Goal: Task Accomplishment & Management: Use online tool/utility

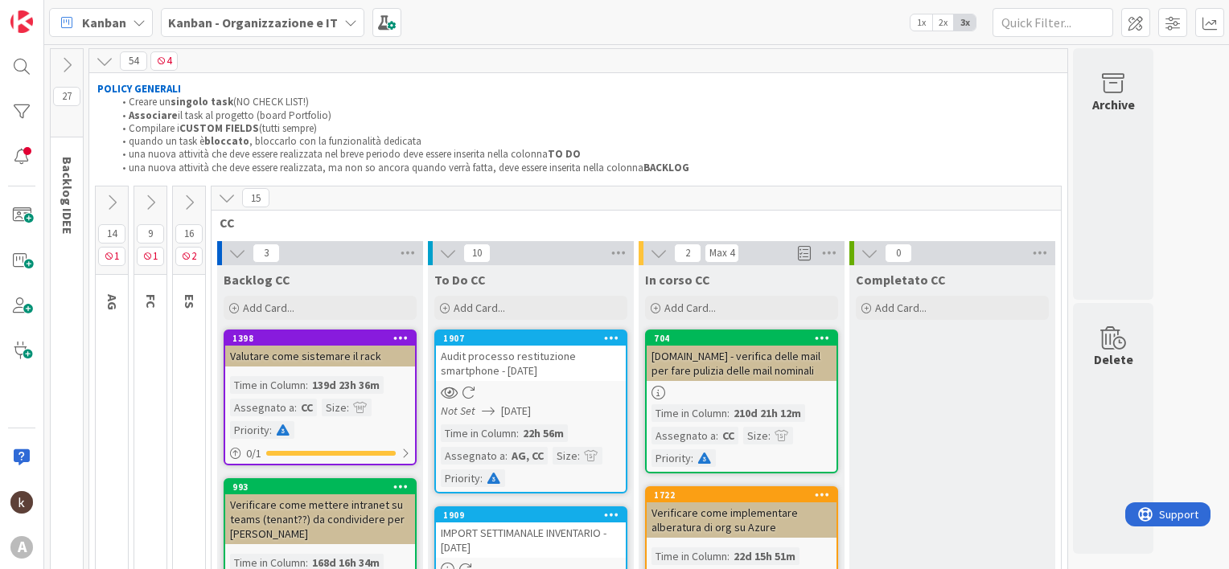
click at [288, 26] on b "Kanban - Organizzazione e IT" at bounding box center [253, 22] width 170 height 16
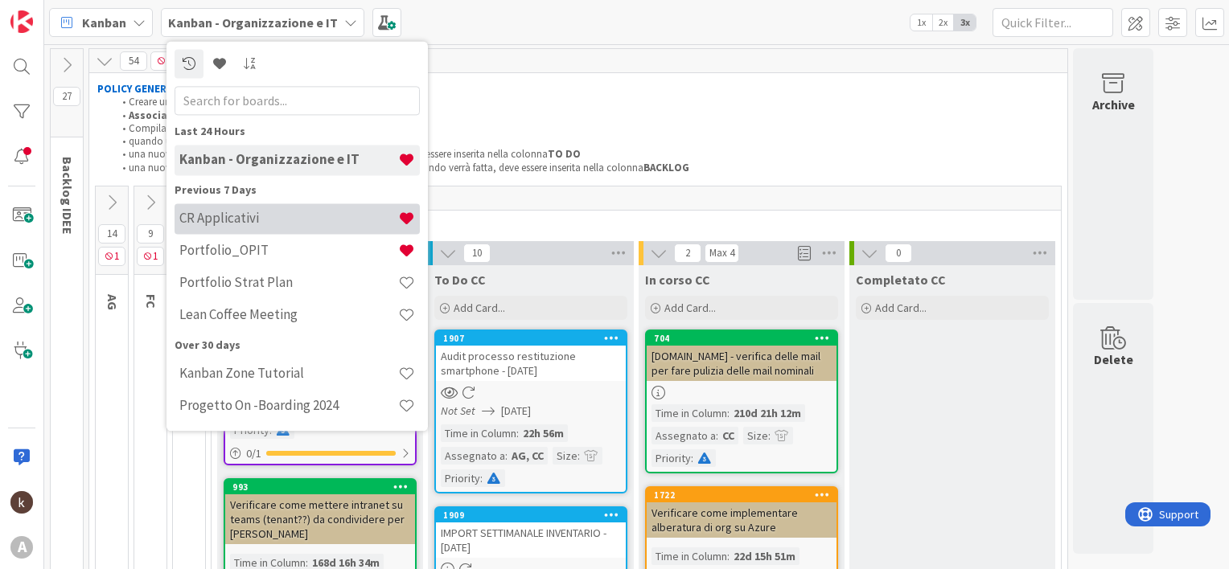
click at [240, 211] on h4 "CR Applicativi" at bounding box center [288, 219] width 219 height 16
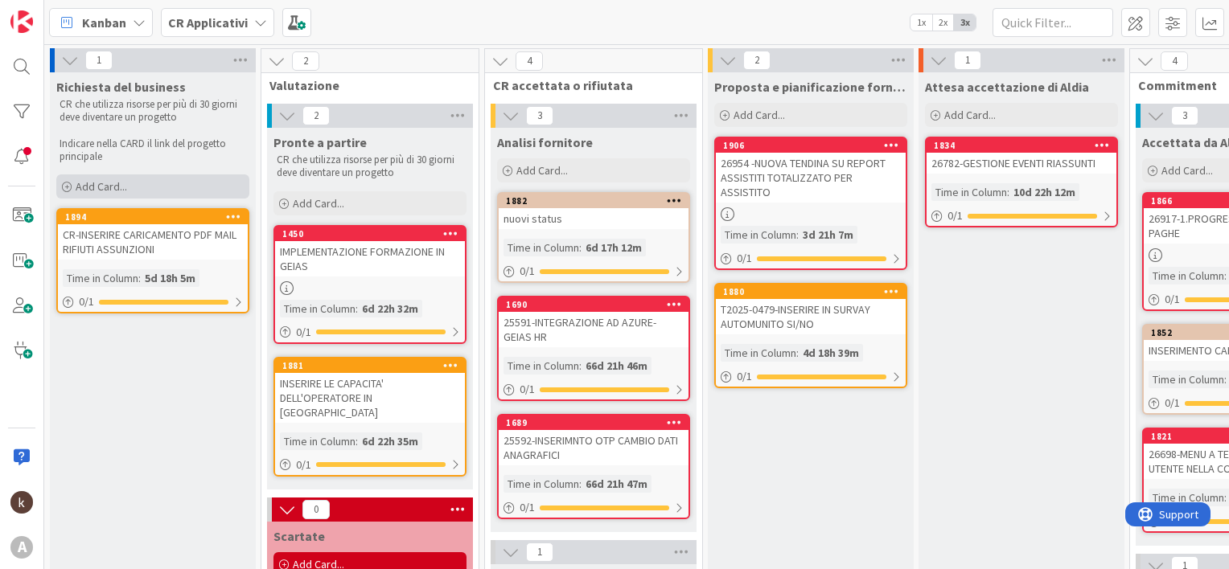
click at [120, 187] on span "Add Card..." at bounding box center [101, 186] width 51 height 14
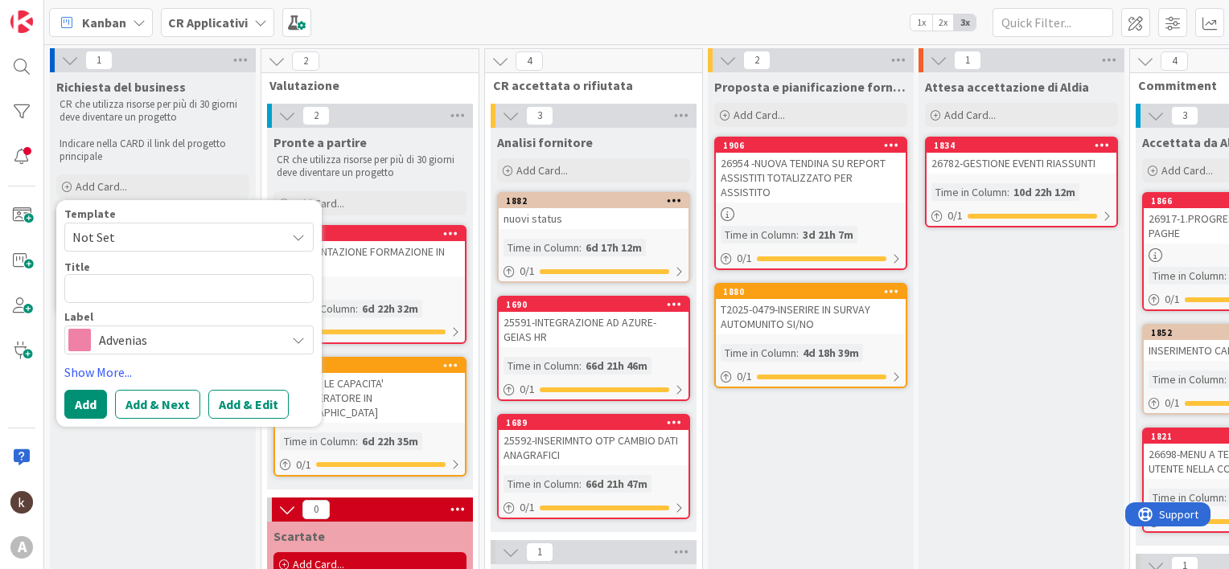
click at [126, 339] on span "Advenias" at bounding box center [188, 340] width 179 height 23
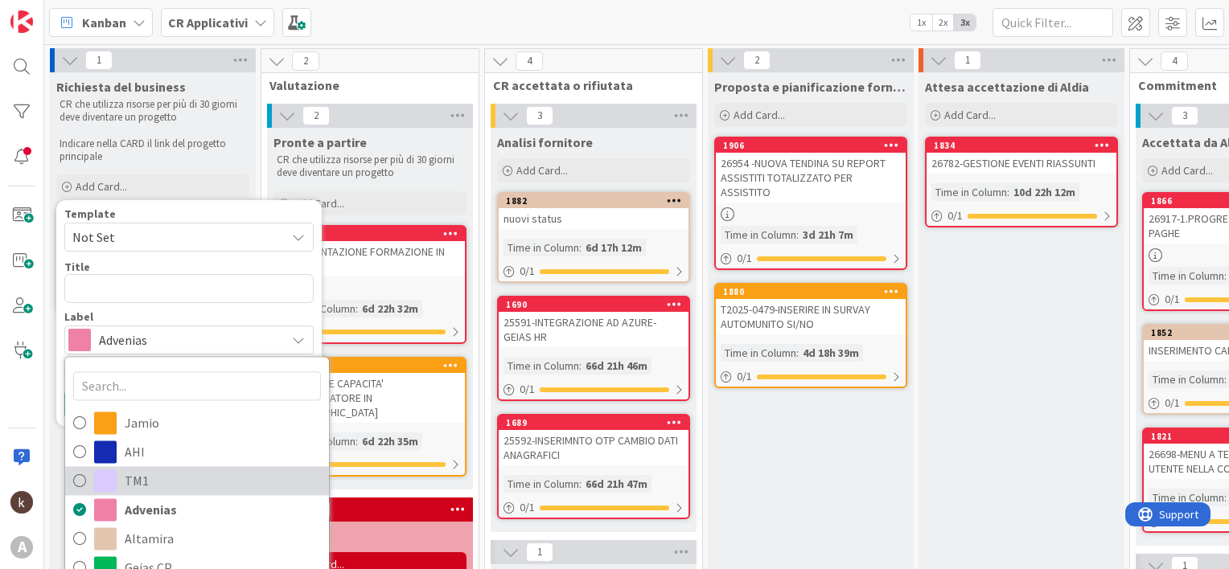
scroll to position [80, 0]
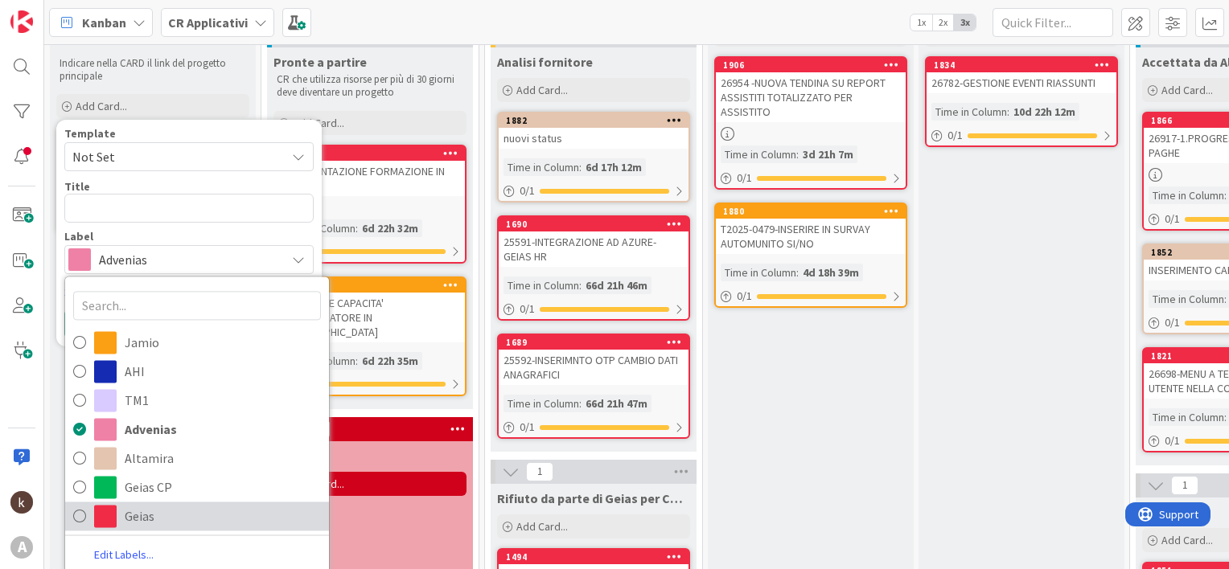
click at [129, 518] on span "Geias" at bounding box center [223, 517] width 196 height 24
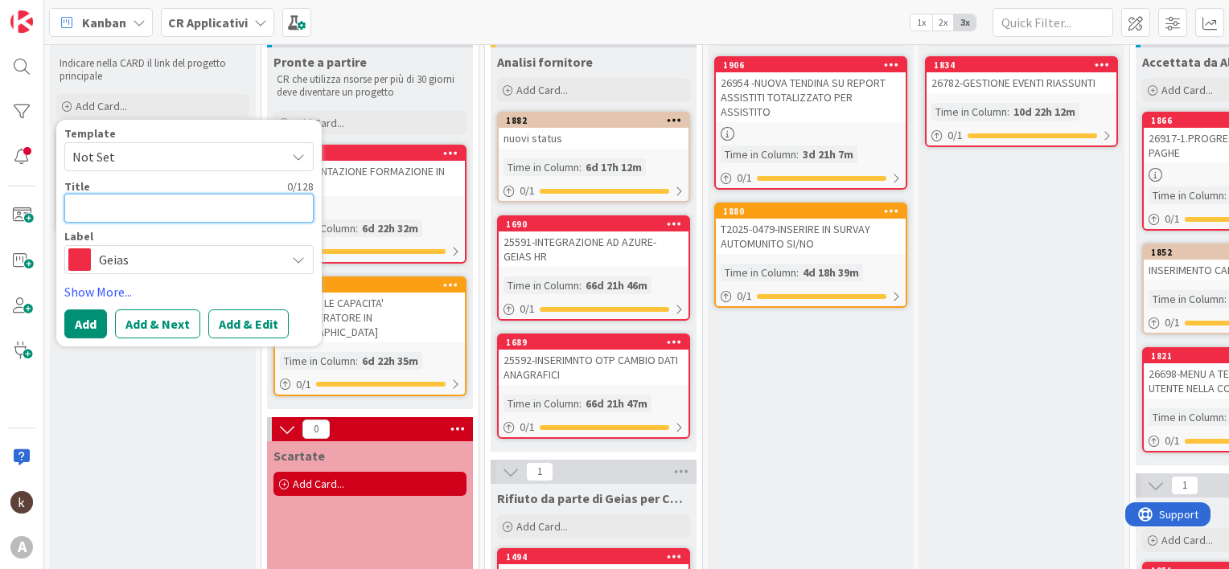
click at [117, 212] on textarea at bounding box center [188, 208] width 249 height 29
type textarea "x"
type textarea "M"
type textarea "x"
type textarea "MA"
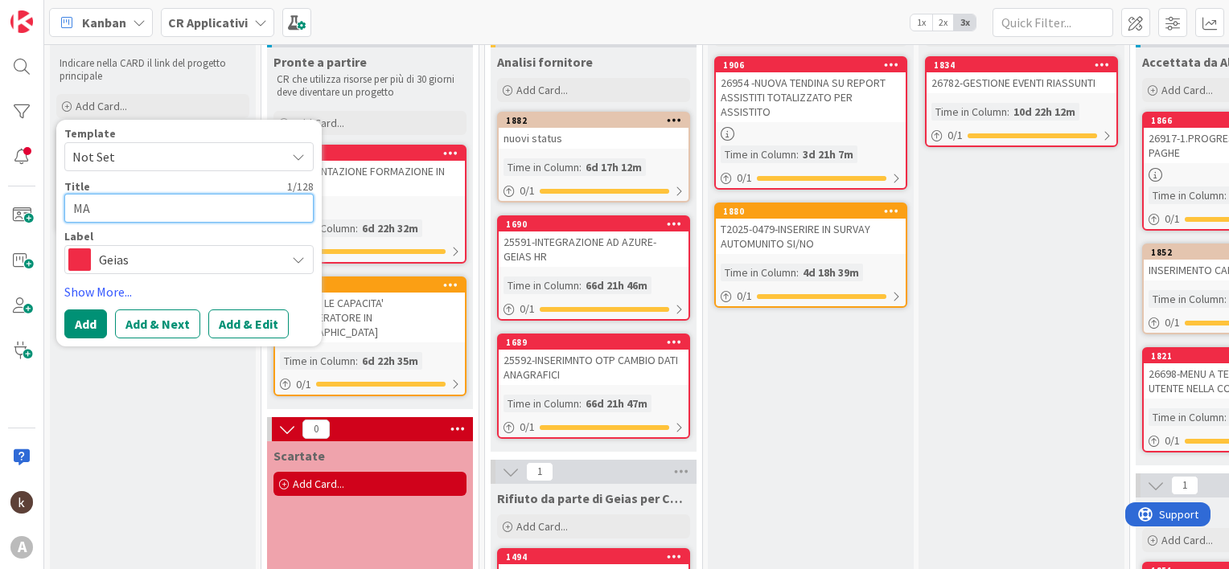
type textarea "x"
type textarea "MAI"
type textarea "x"
type textarea "MAIL"
type textarea "x"
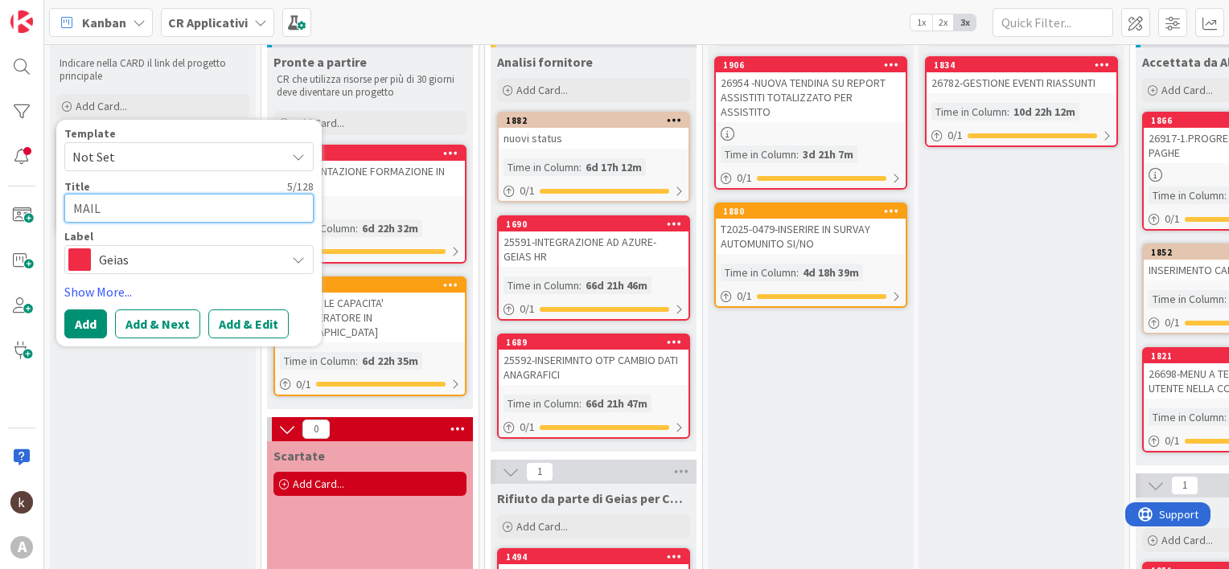
type textarea "MAIL"
type textarea "x"
type textarea "MAIL D"
type textarea "x"
type textarea "MAIL DO"
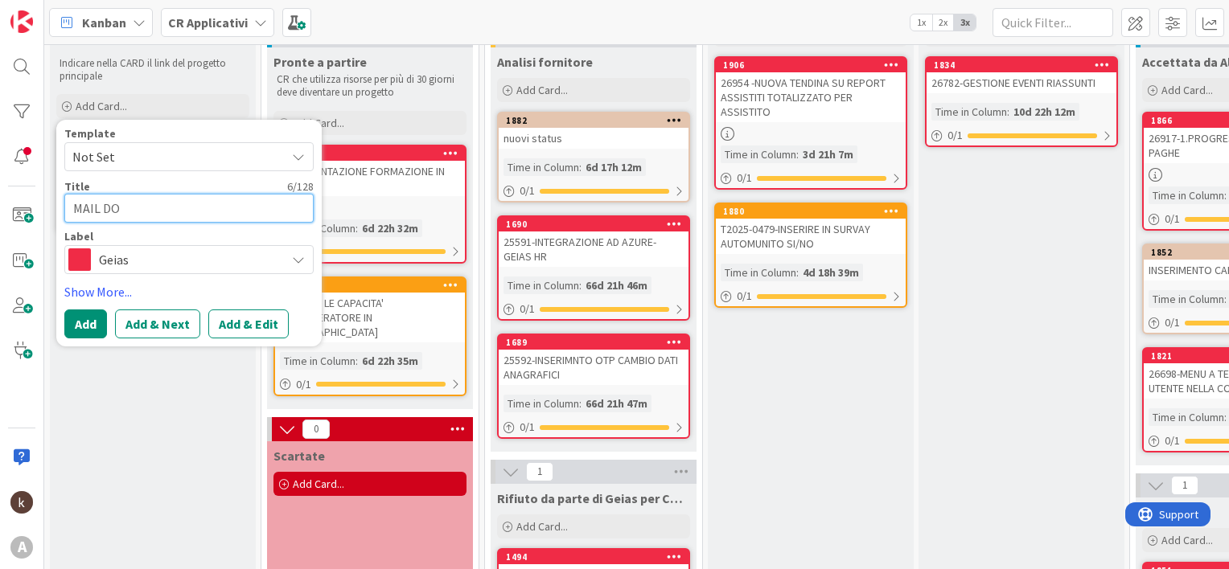
type textarea "x"
type textarea "MAIL DOP"
type textarea "x"
type textarea "MAIL DOPO"
type textarea "x"
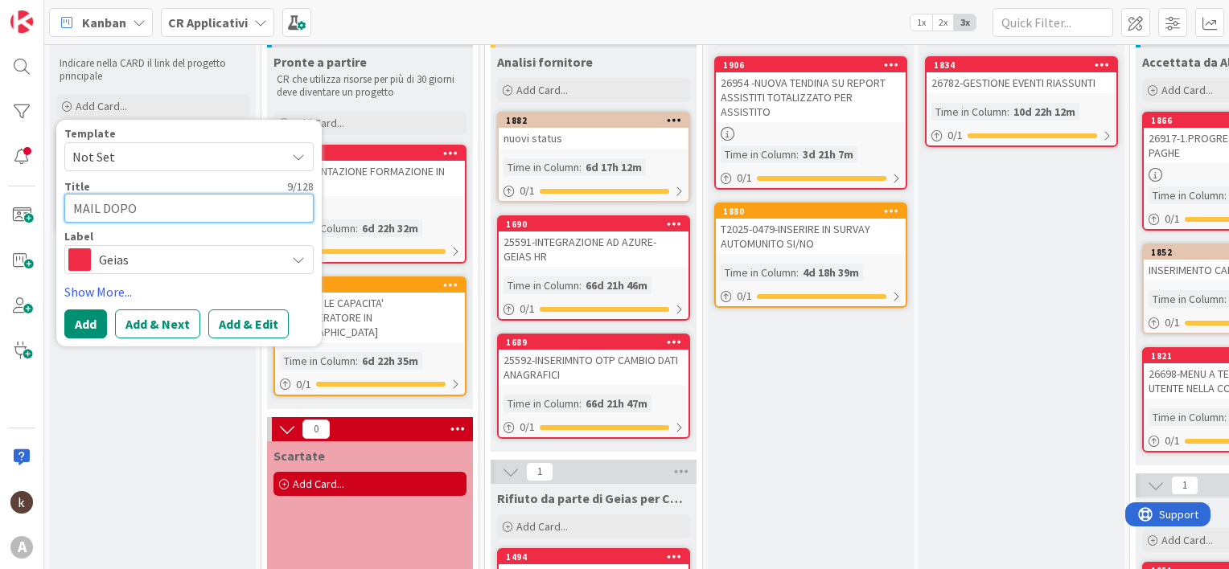
type textarea "MAIL DOPO"
type textarea "x"
type textarea "MAIL DOPO 2"
type textarea "x"
type textarea "MAIL DOPO 25"
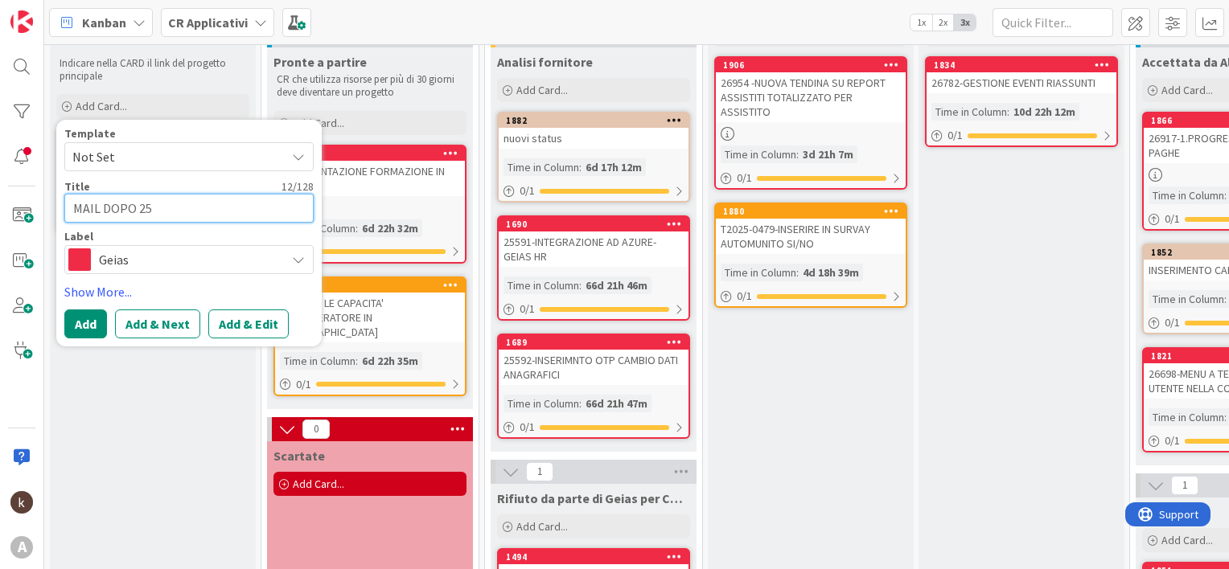
type textarea "x"
type textarea "MAIL DOPO 25"
type textarea "x"
type textarea "MAIL DOPO 25 D"
type textarea "x"
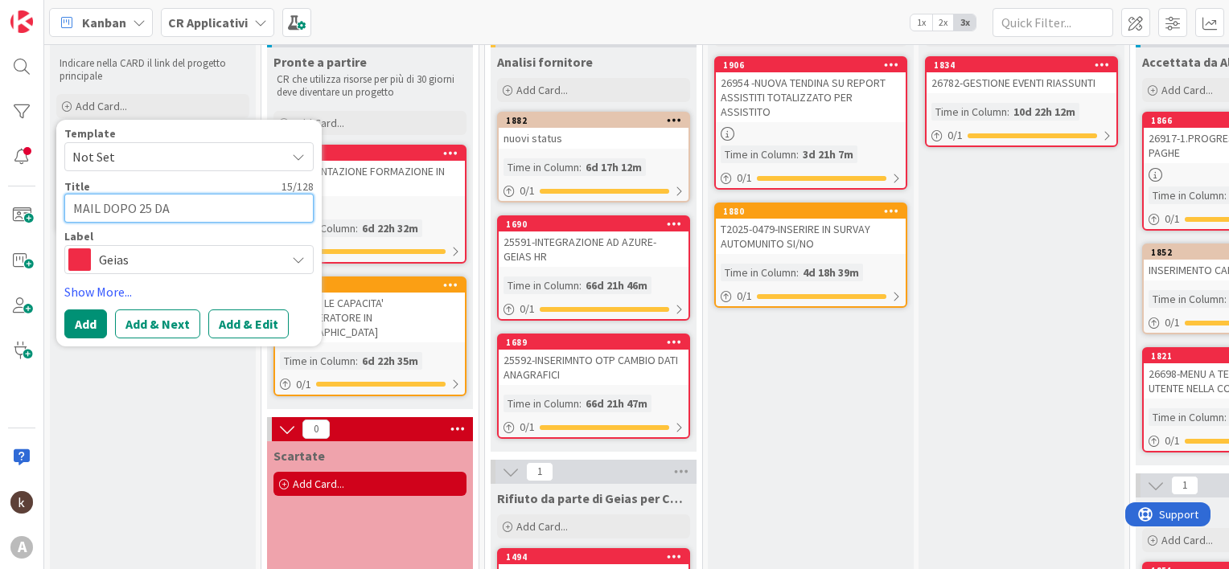
type textarea "MAIL DOPO 25 DAL"
type textarea "x"
type textarea "MAIL DOPO 25 DALL"
type textarea "x"
type textarea "MAIL DOPO 25 DALLA"
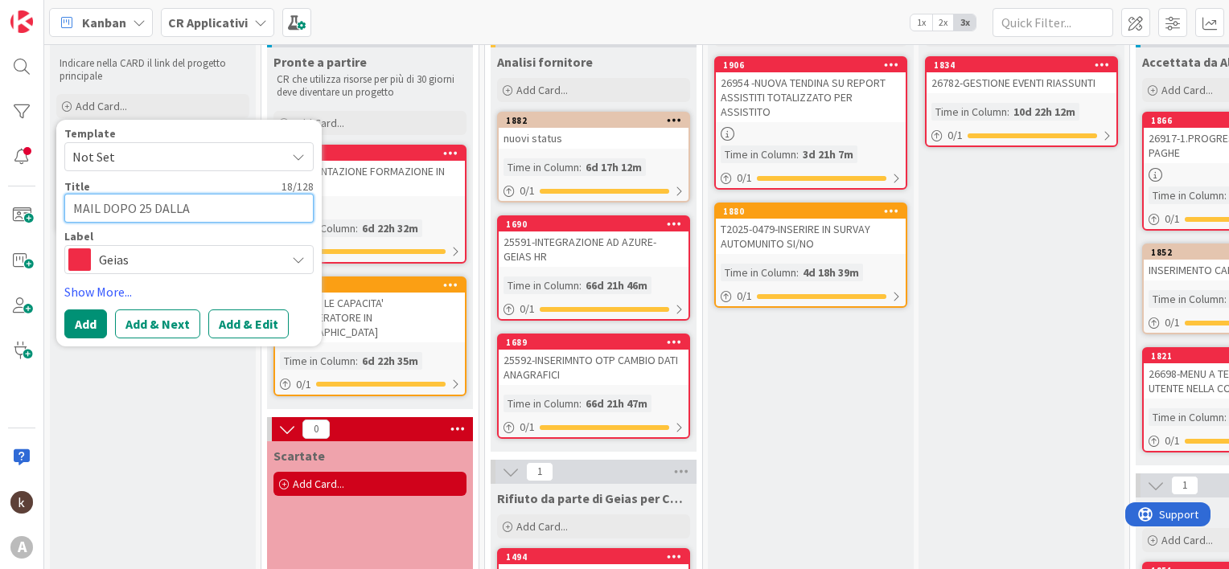
type textarea "x"
type textarea "MAIL DOPO 25 DALLA"
type textarea "x"
type textarea "MAIL DOPO 25 DALLA D"
type textarea "x"
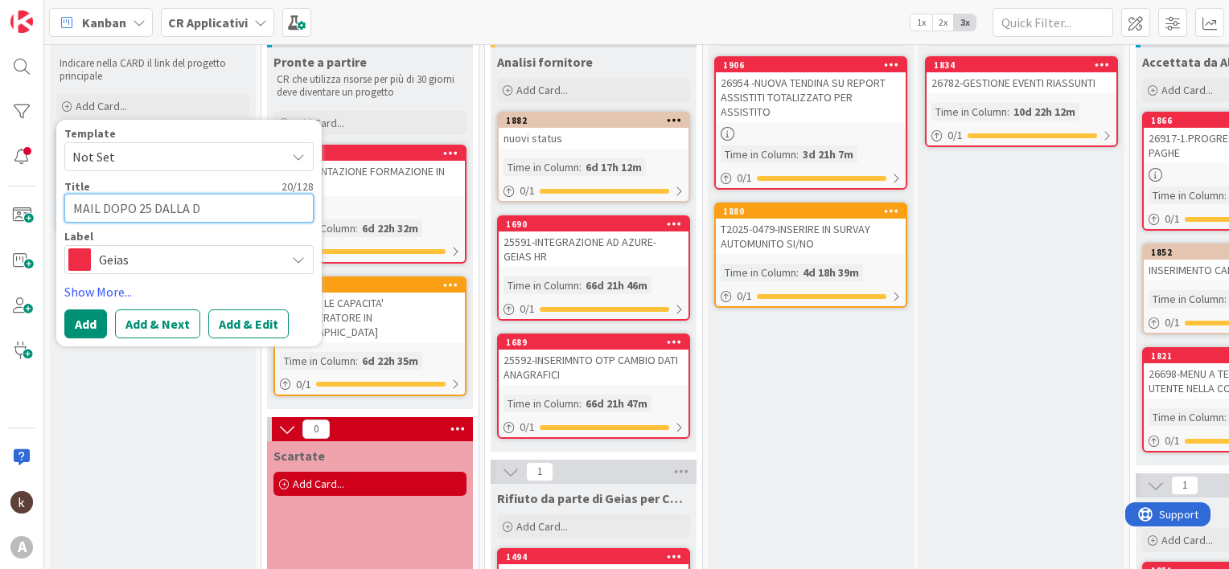
type textarea "MAIL DOPO 25 DALLA DI"
type textarea "x"
type textarea "MAIL DOPO 25 DALLA DIM"
type textarea "x"
type textarea "MAIL DOPO 25 DALLA DIMI"
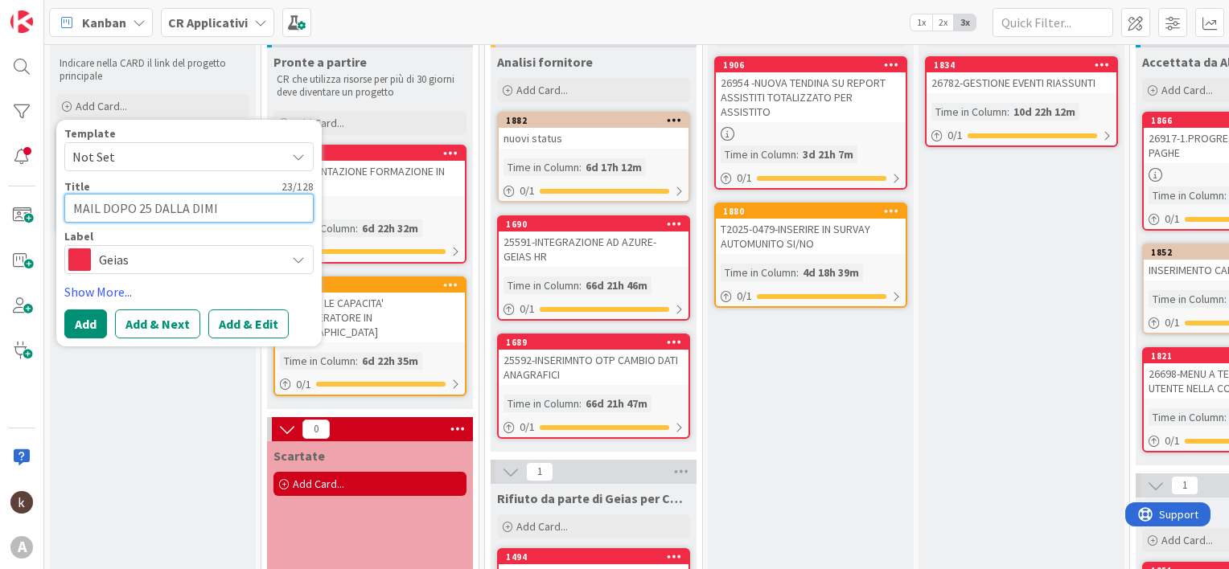
type textarea "x"
type textarea "MAIL DOPO 25 DALLA DIMIS"
type textarea "x"
type textarea "MAIL DOPO 25 DALLA DIMISS"
type textarea "x"
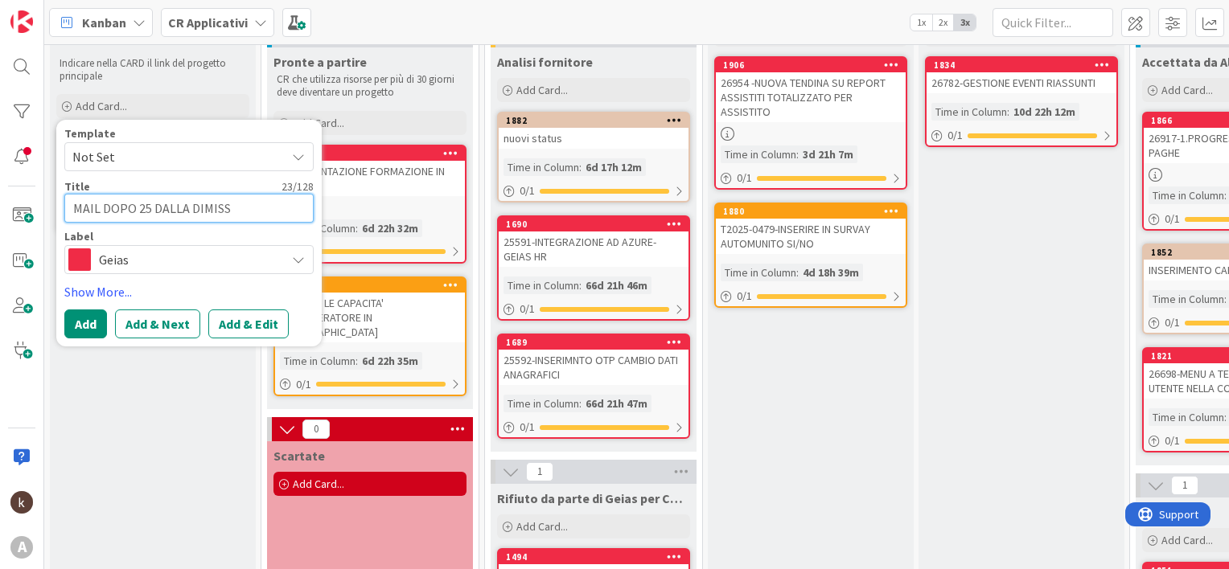
type textarea "MAIL DOPO 25 DALLA DIMISSI"
type textarea "x"
type textarea "MAIL DOPO 25 DALLA DIMISSIO"
type textarea "x"
type textarea "MAIL DOPO 25 DALLA DIMISSION"
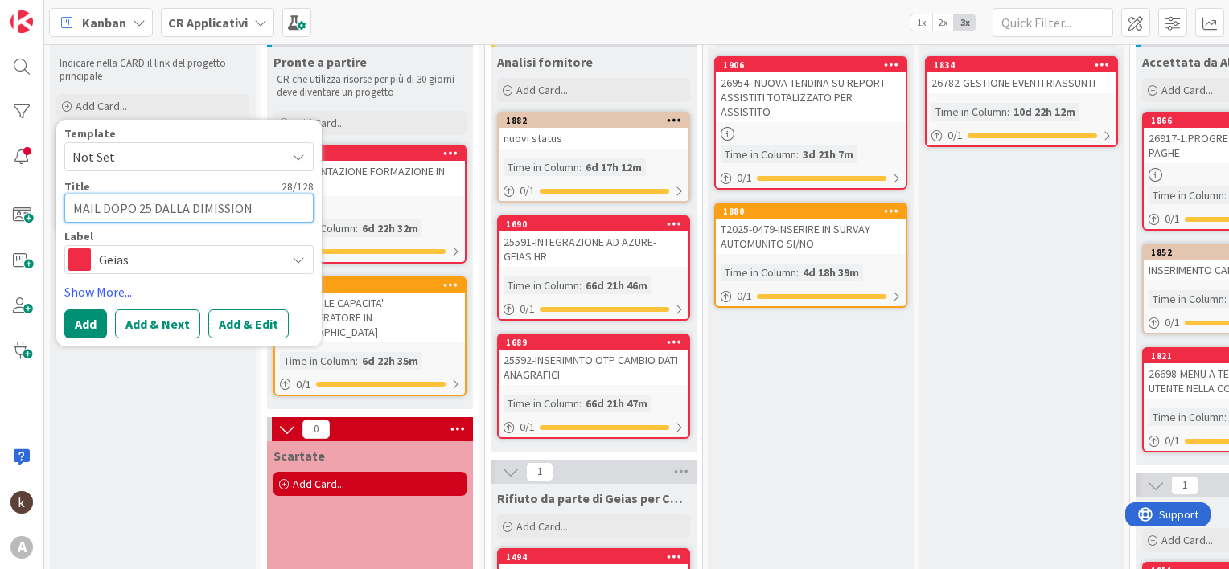
type textarea "x"
type textarea "MAIL DOPO 25 DALLA DIMISSIONE"
type textarea "x"
type textarea "MAIL DOPO 25 DALLA DIMISSIONE"
type textarea "x"
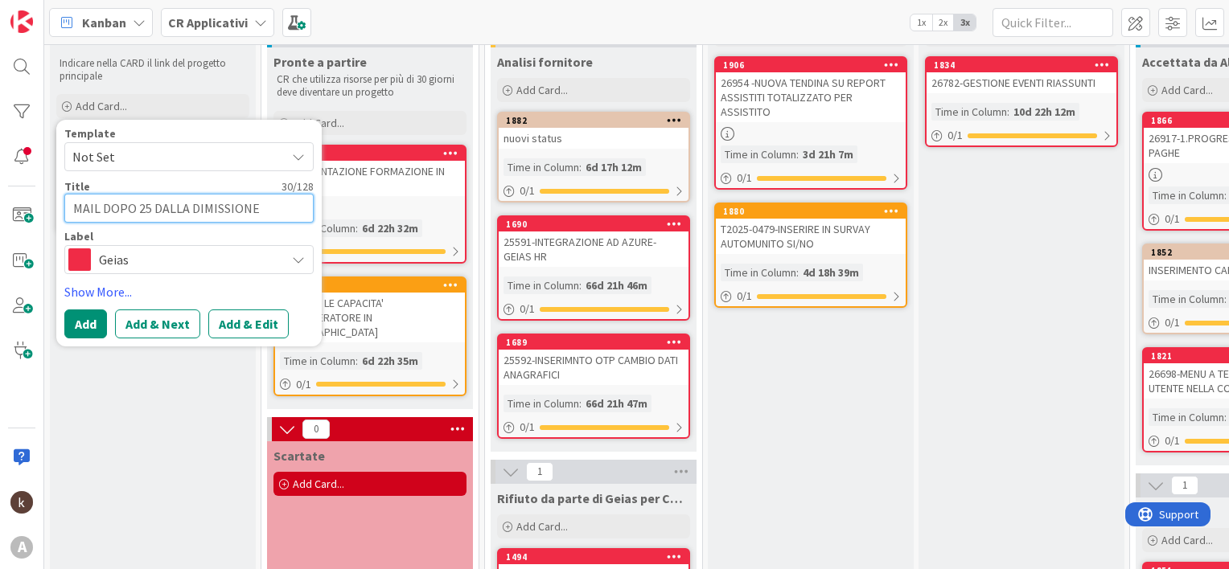
type textarea "MAIL DOPO 25 DALLA DIMISSIONE P"
type textarea "x"
type textarea "MAIL DOPO 25 DALLA DIMISSIONE PE"
type textarea "x"
type textarea "MAIL DOPO 25 DALLA DIMISSIONE PER"
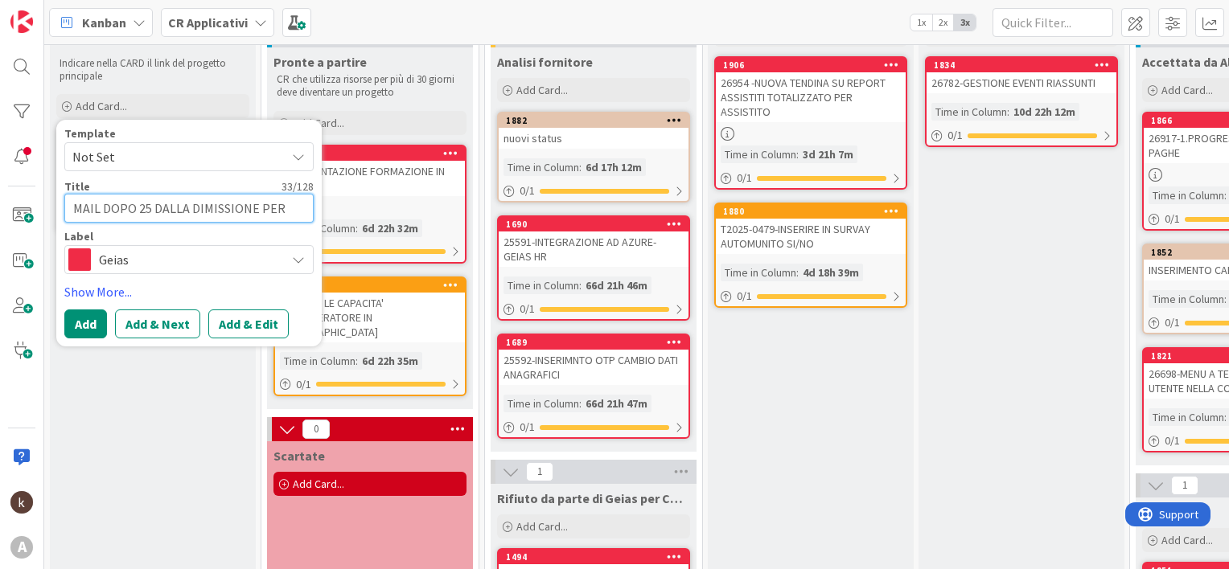
type textarea "x"
type textarea "MAIL DOPO 25 DALLA DIMISSIONE PER"
type textarea "x"
type textarea "MAIL DOPO 25 DALLA DIMISSIONE PER I"
type textarea "x"
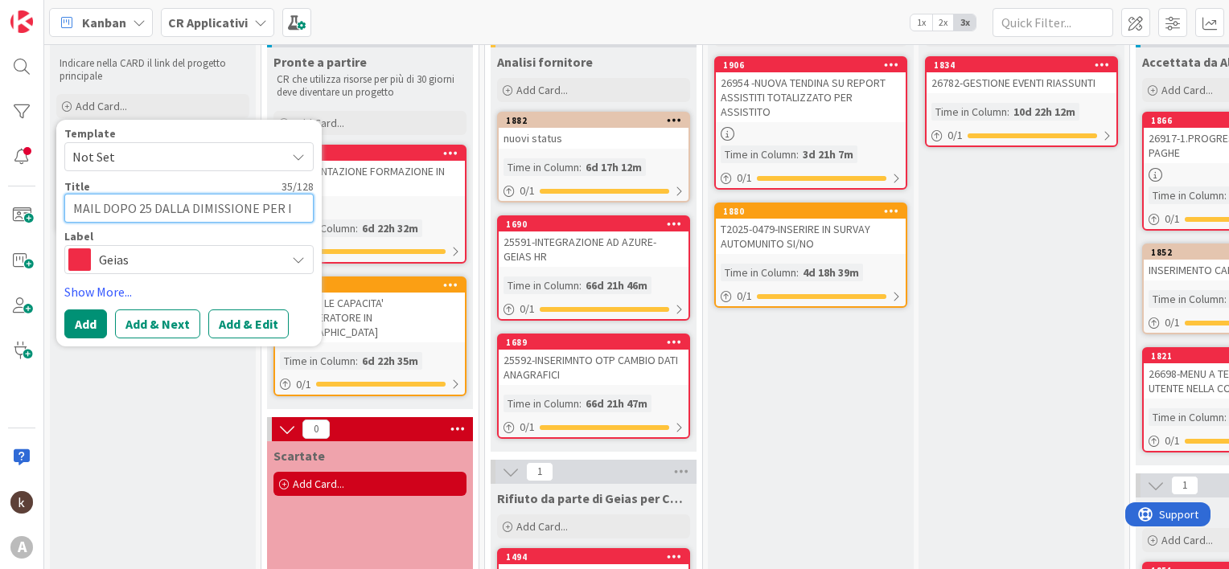
type textarea "MAIL DOPO 25 DALLA DIMISSIONE PER IN"
type textarea "x"
type textarea "MAIL DOPO 25 DALLA DIMISSIONE PER INF"
type textarea "x"
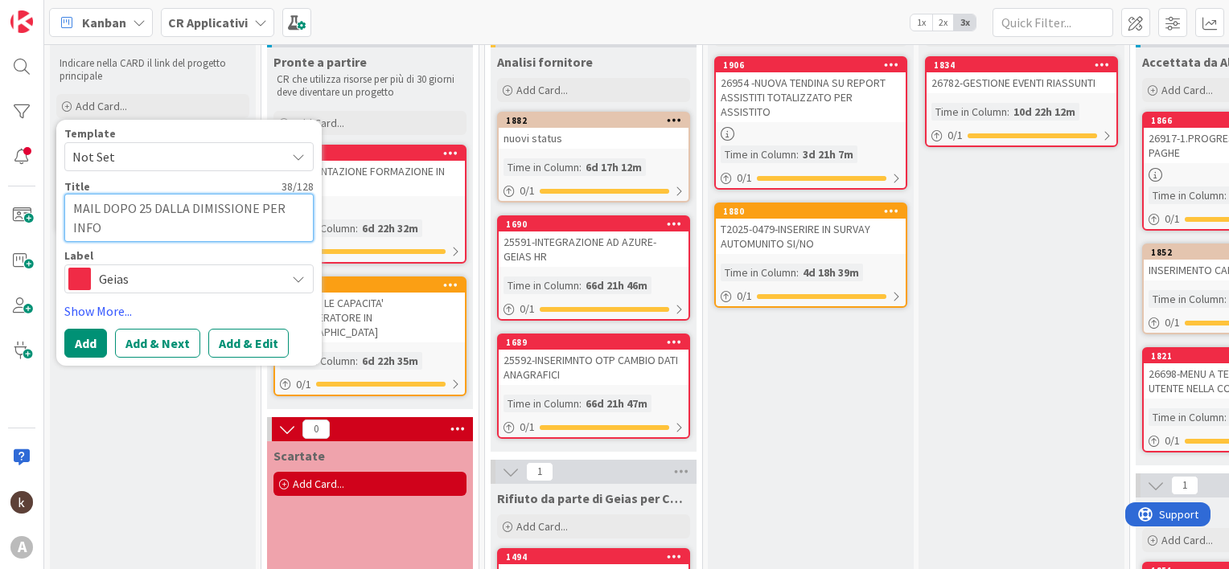
type textarea "MAIL DOPO 25 DALLA DIMISSIONE PER INFO"
type textarea "x"
type textarea "MAIL DOPO 25 DALLA DIMISSIONE PER INFO S"
type textarea "x"
type textarea "MAIL DOPO 25 DALLA DIMISSIONE PER INFO SM"
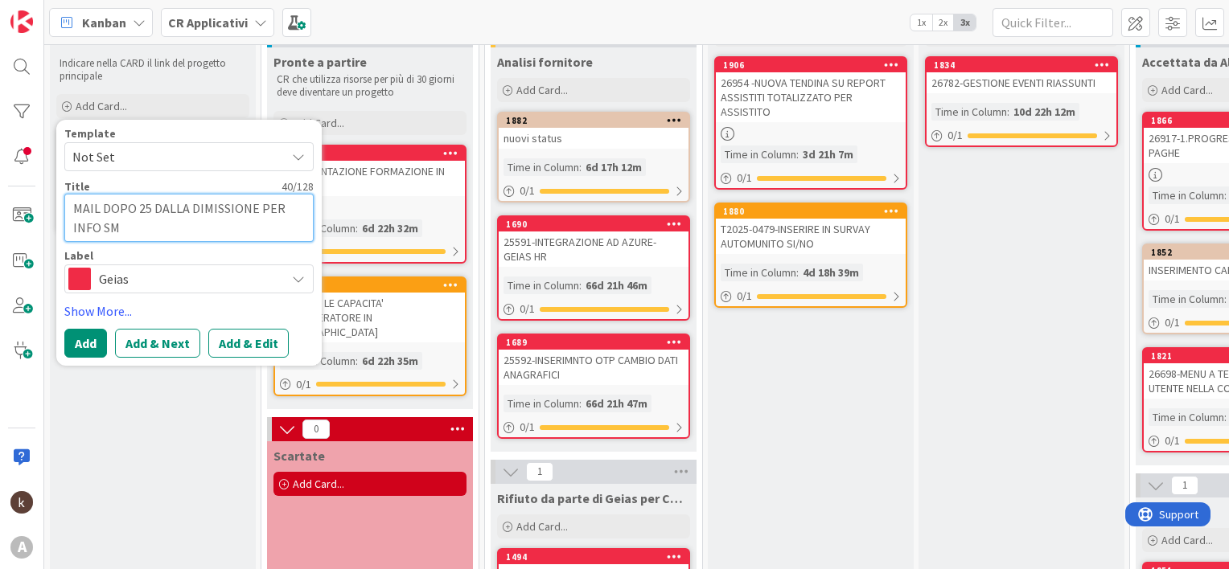
type textarea "x"
type textarea "MAIL DOPO 25 DALLA DIMISSIONE PER INFO SMA"
type textarea "x"
type textarea "MAIL DOPO 25 DALLA DIMISSIONE PER INFO SMAR"
type textarea "x"
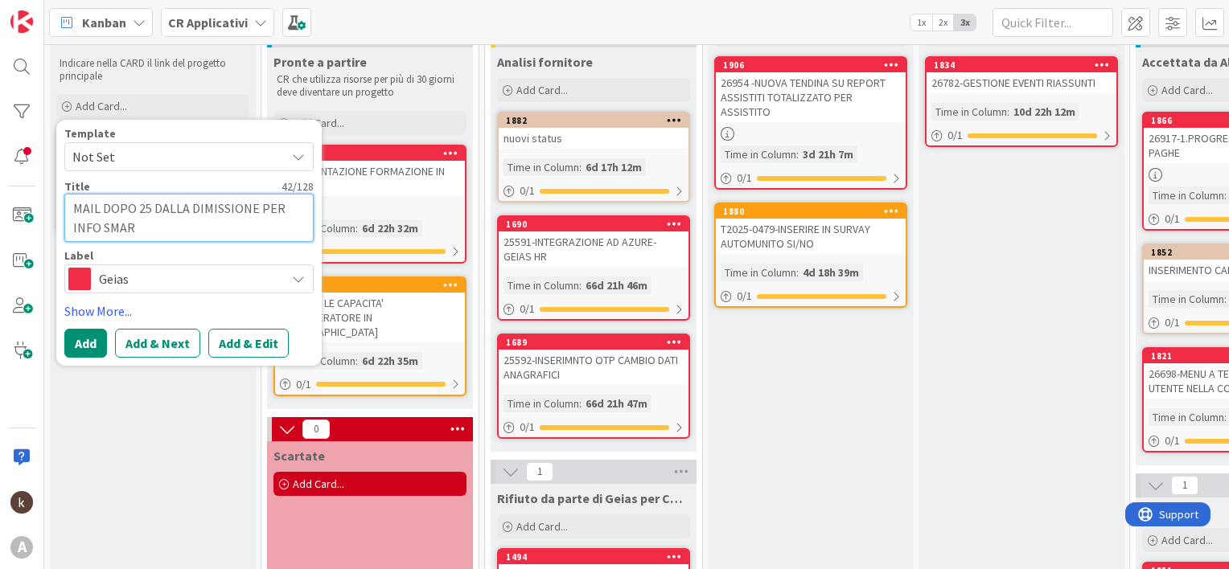
type textarea "MAIL DOPO 25 DALLA DIMISSIONE PER INFO SMART"
type textarea "x"
type textarea "MAIL DOPO 25 DALLA DIMISSIONE PER INFO SMARTP"
type textarea "x"
type textarea "MAIL DOPO 25 DALLA DIMISSIONE PER INFO SMARTPH"
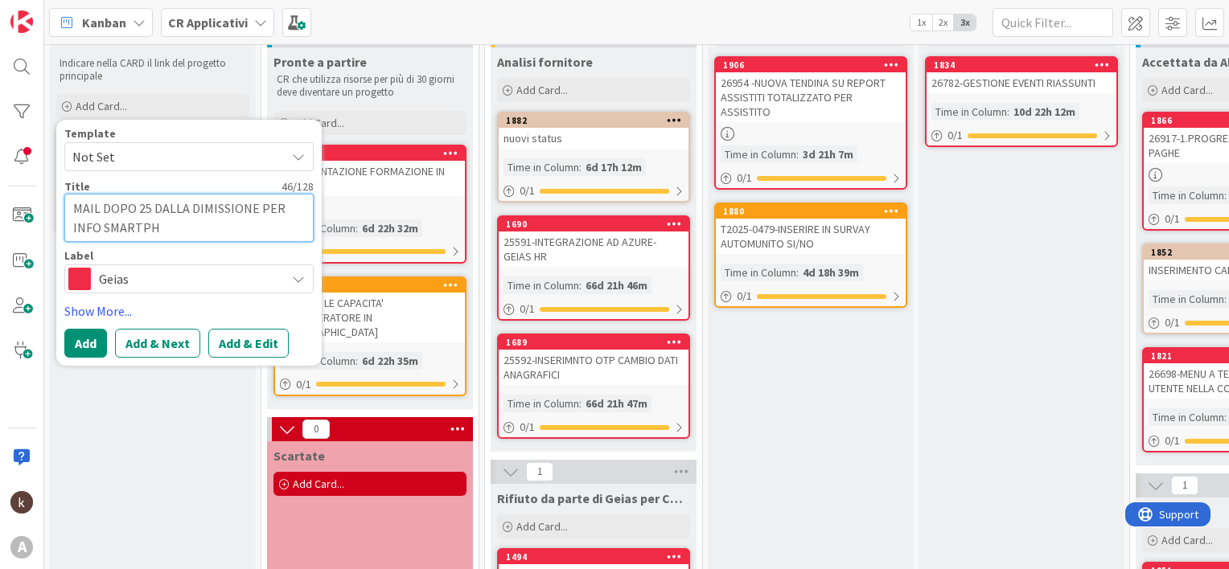
type textarea "x"
type textarea "MAIL DOPO 25 DALLA DIMISSIONE PER INFO SMARTPHO"
type textarea "x"
type textarea "MAIL DOPO 25 DALLA DIMISSIONE PER INFO SMARTPHON"
type textarea "x"
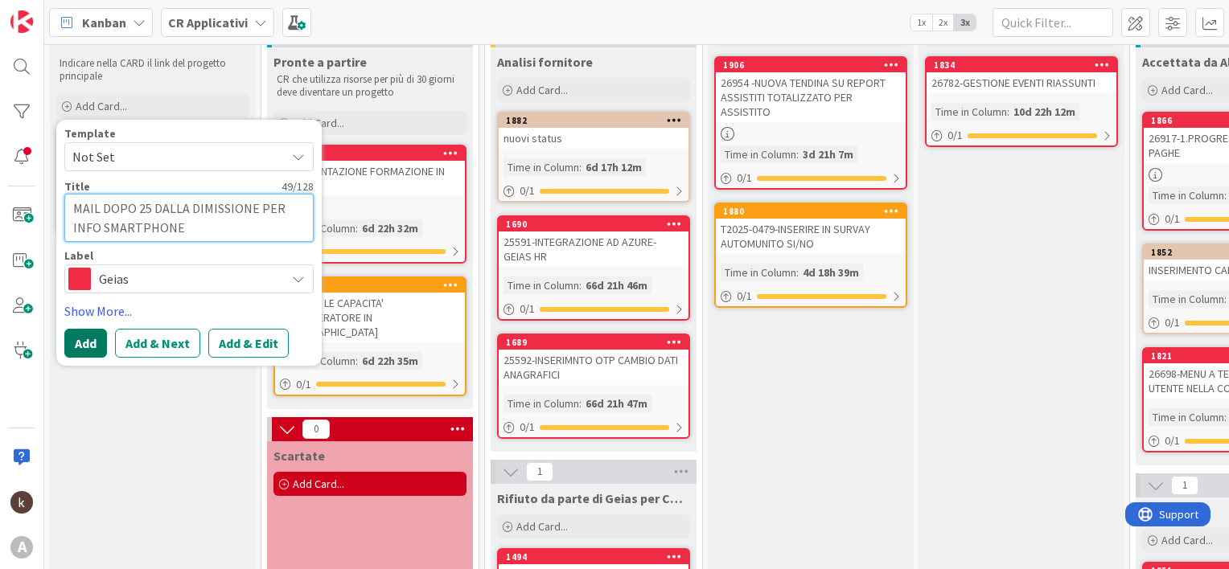
type textarea "MAIL DOPO 25 DALLA DIMISSIONE PER INFO SMARTPHONE"
click at [98, 343] on button "Add" at bounding box center [85, 343] width 43 height 29
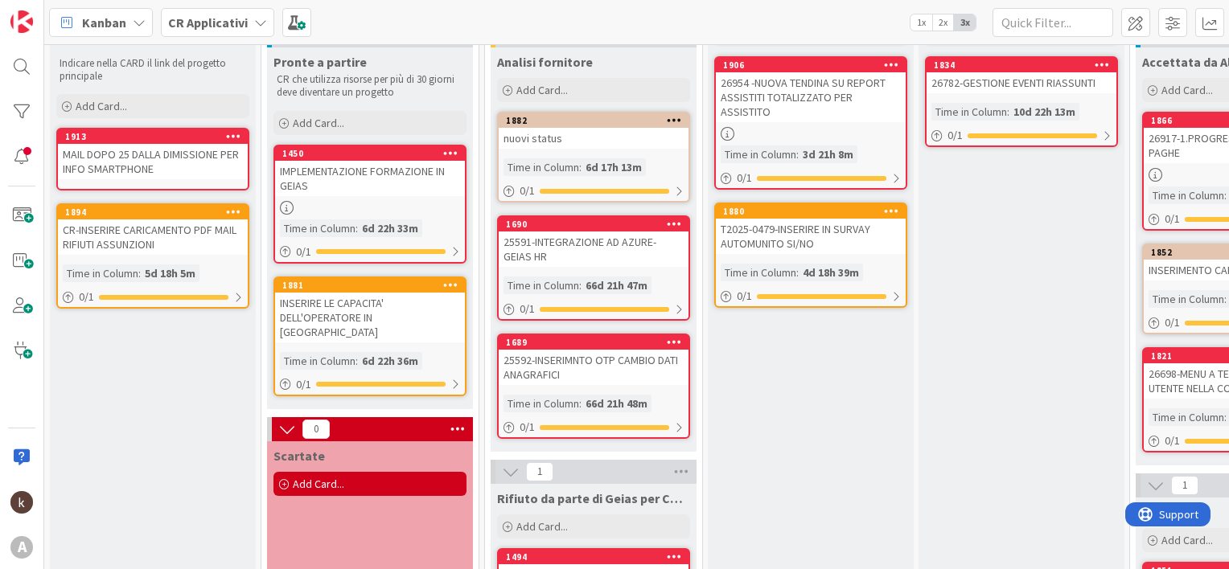
click at [132, 164] on div "MAIL DOPO 25 DALLA DIMISSIONE PER INFO SMARTPHONE" at bounding box center [153, 161] width 190 height 35
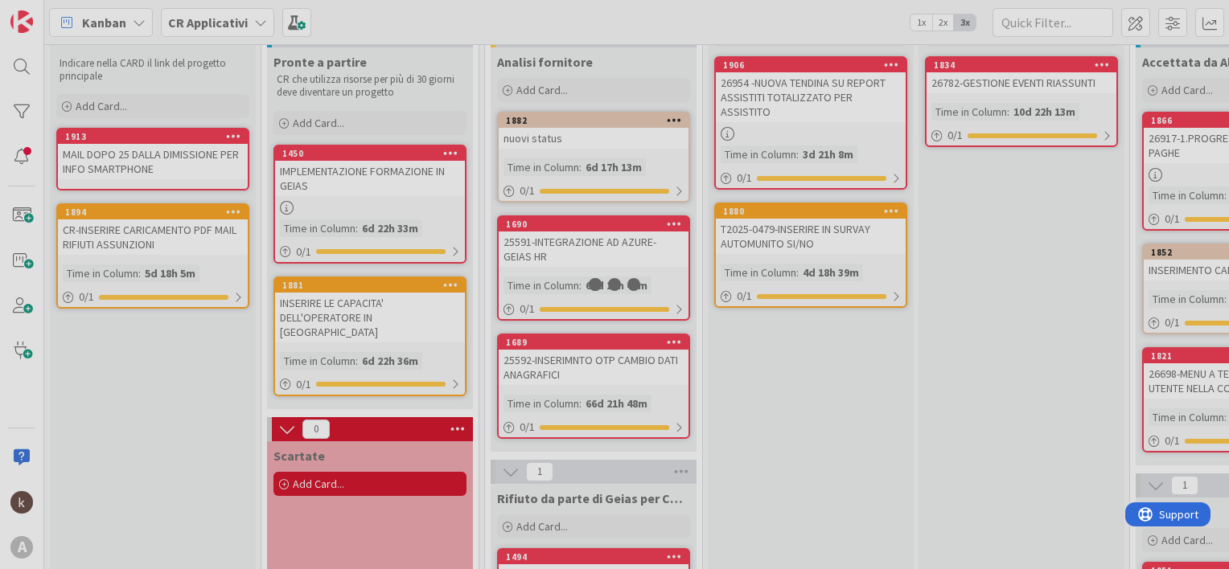
click at [132, 164] on div at bounding box center [614, 284] width 1229 height 569
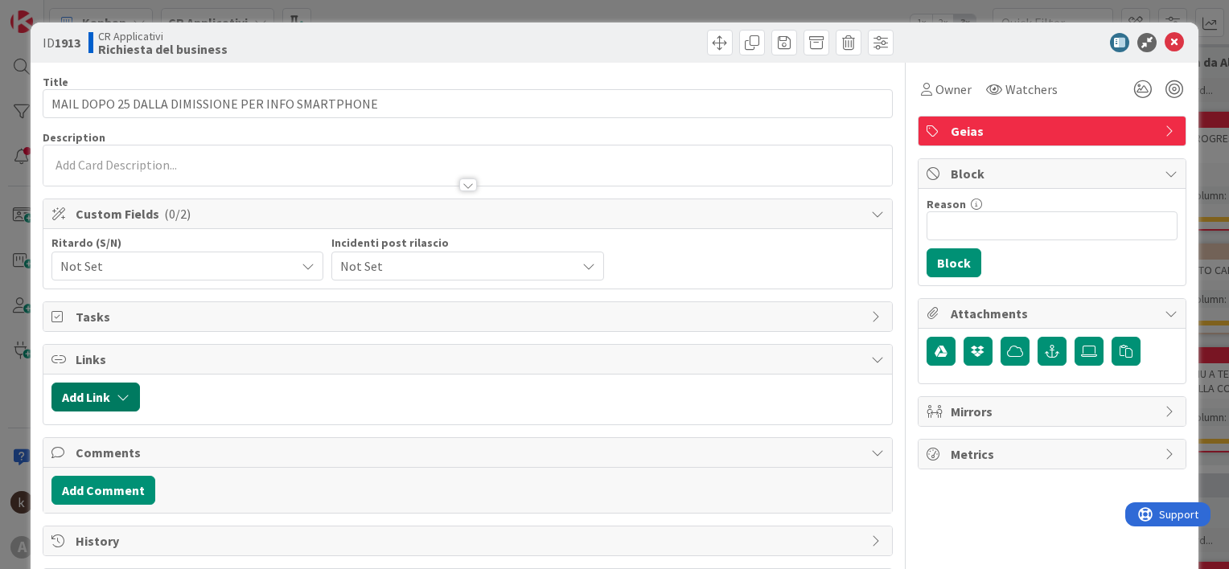
click at [115, 388] on button "Add Link" at bounding box center [95, 397] width 88 height 29
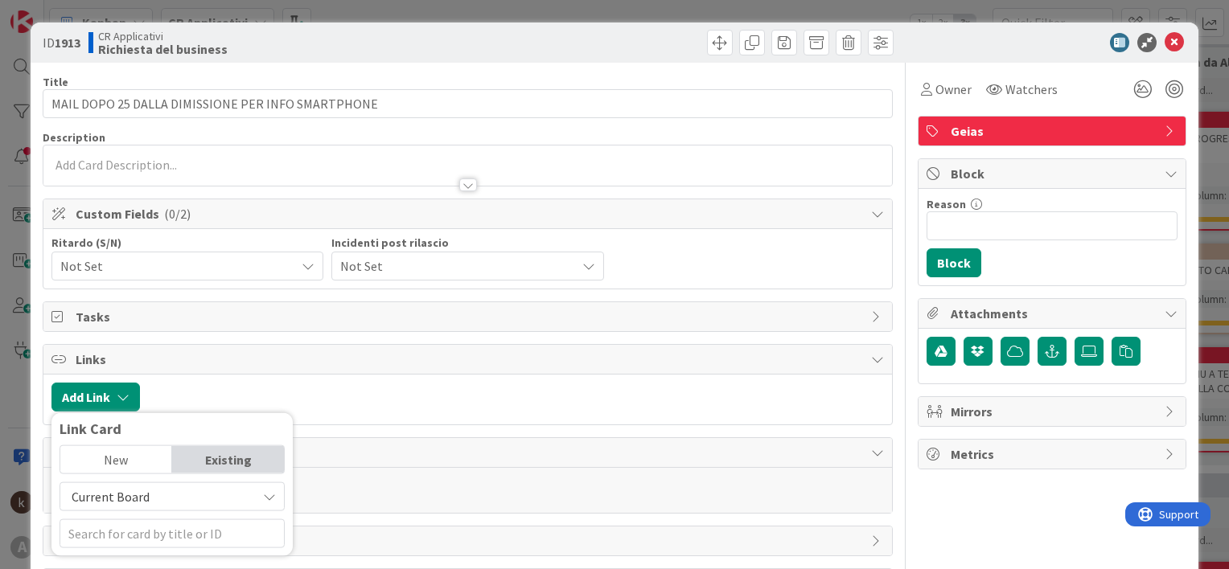
click at [115, 489] on span "Current Board" at bounding box center [111, 497] width 78 height 16
click at [115, 450] on span "All Boards" at bounding box center [180, 459] width 224 height 24
click at [129, 536] on input "text" at bounding box center [172, 533] width 225 height 29
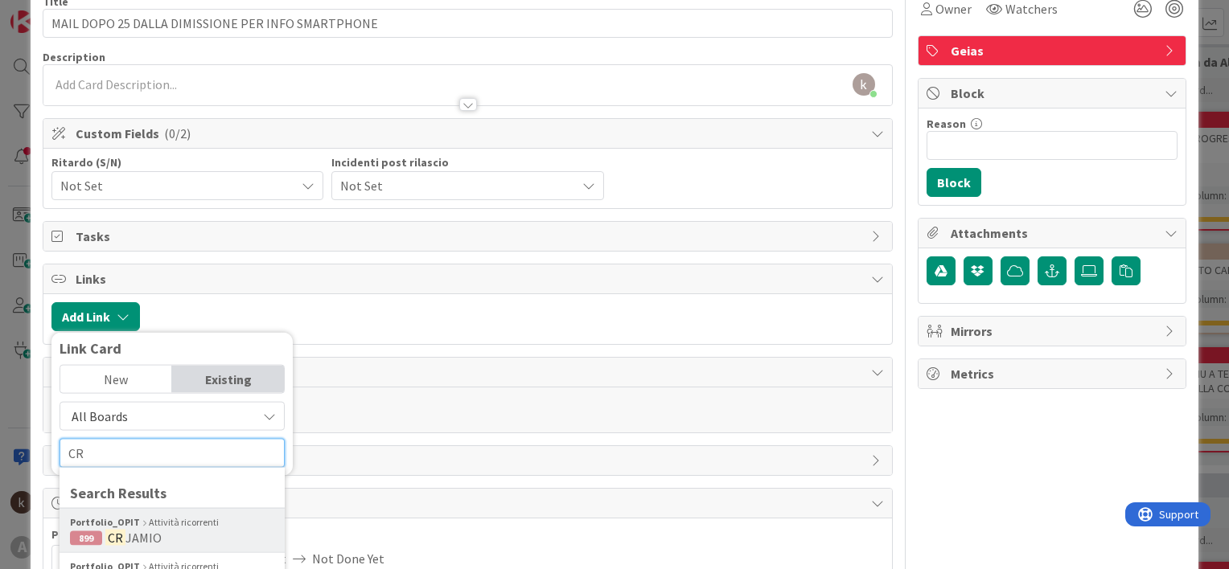
scroll to position [161, 0]
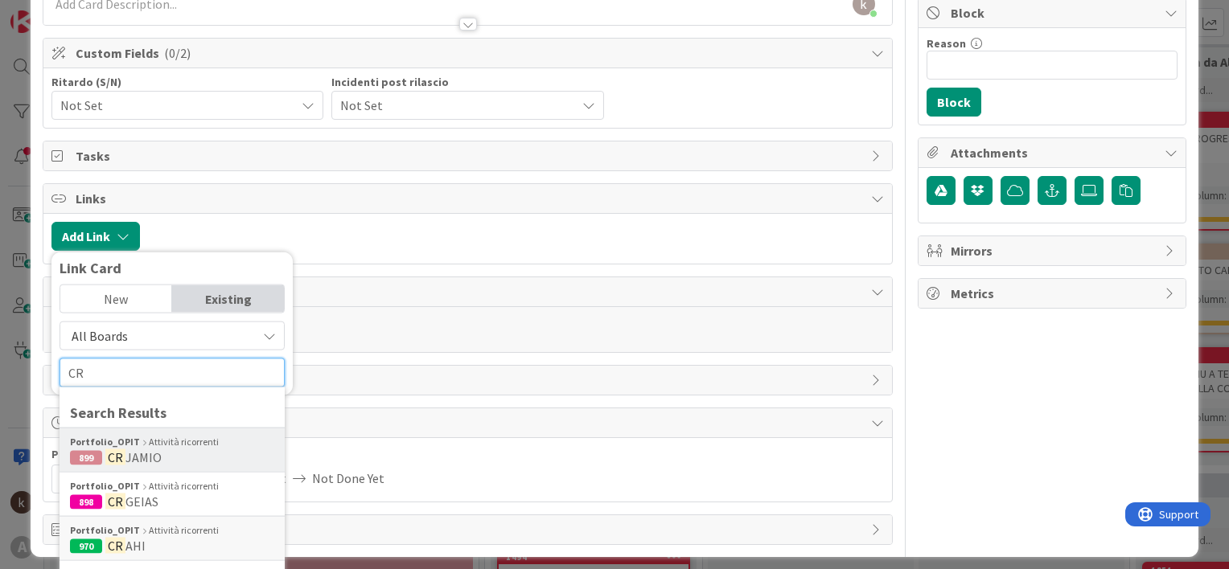
type input "CR"
click at [127, 516] on div "Portfolio_OPIT Attività ricorrenti 970 CR AHI" at bounding box center [172, 538] width 225 height 44
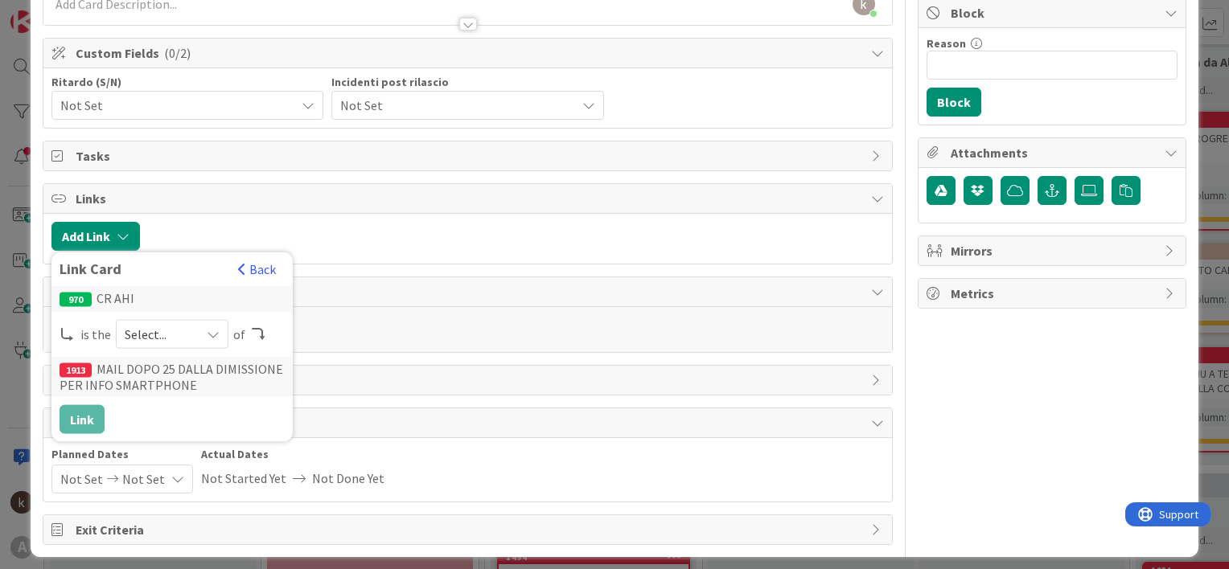
click at [175, 328] on span "Select..." at bounding box center [159, 334] width 68 height 23
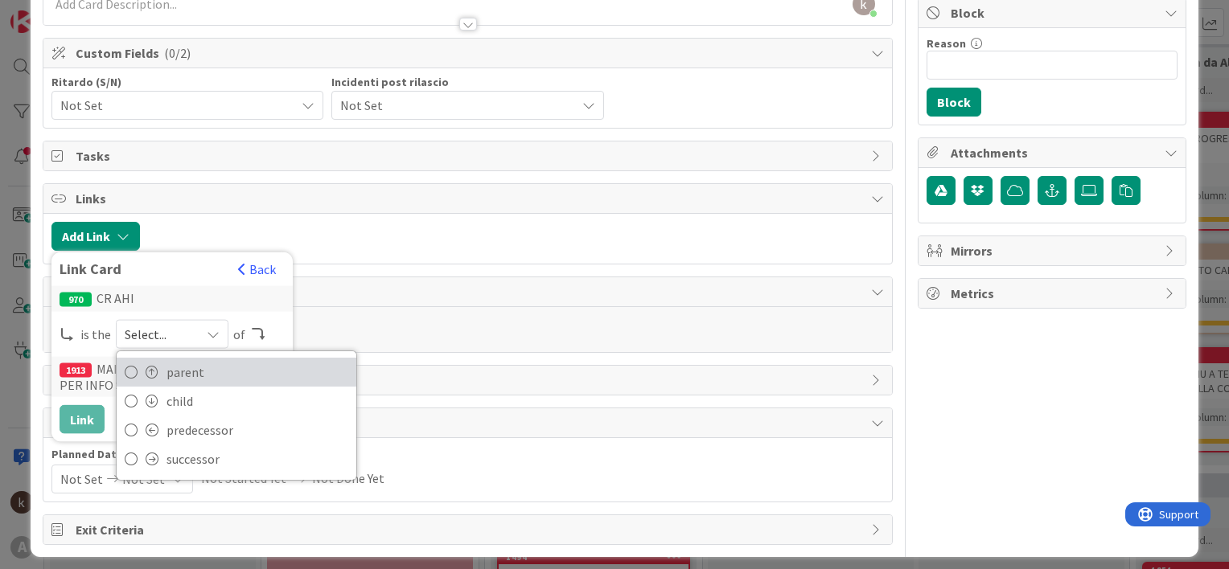
click at [169, 370] on span "parent" at bounding box center [257, 372] width 182 height 24
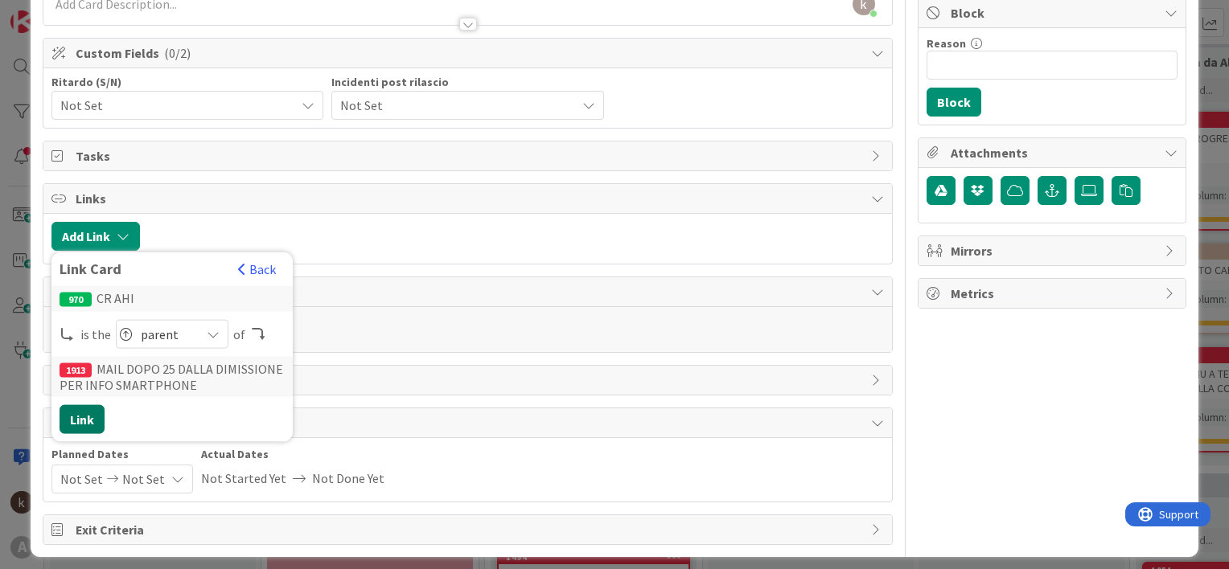
click at [82, 418] on button "Link" at bounding box center [82, 419] width 45 height 29
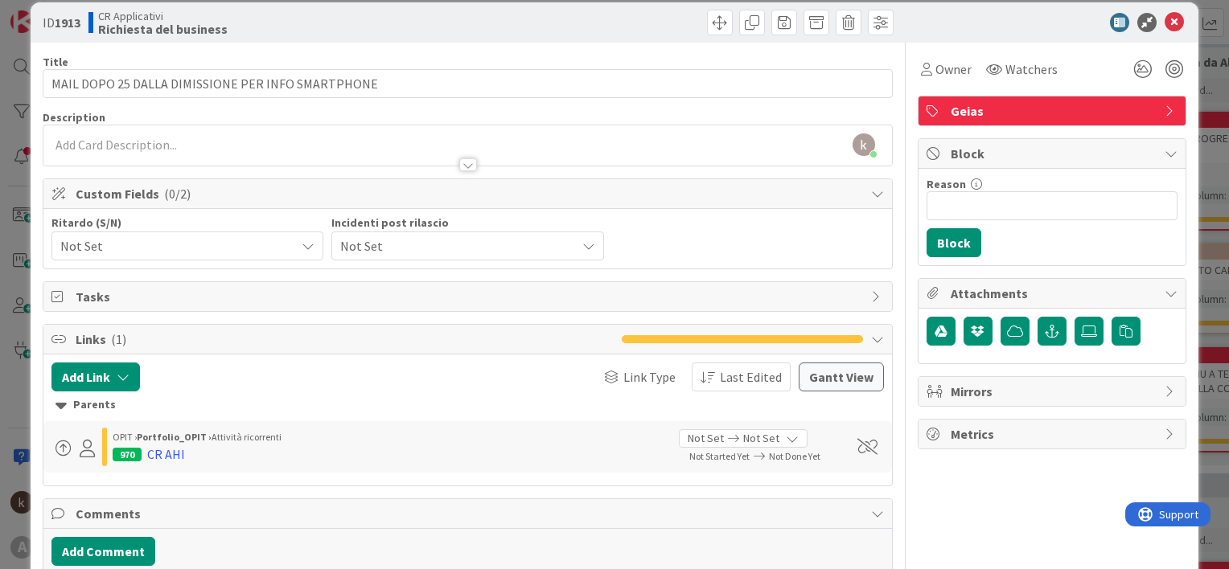
scroll to position [0, 0]
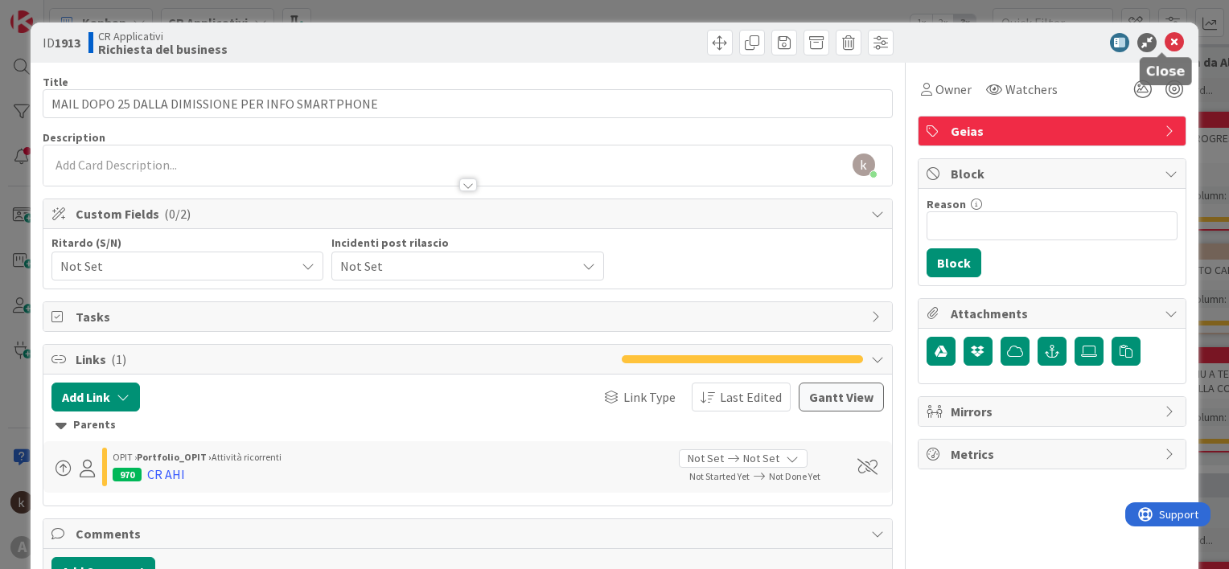
click at [1164, 43] on icon at bounding box center [1173, 42] width 19 height 19
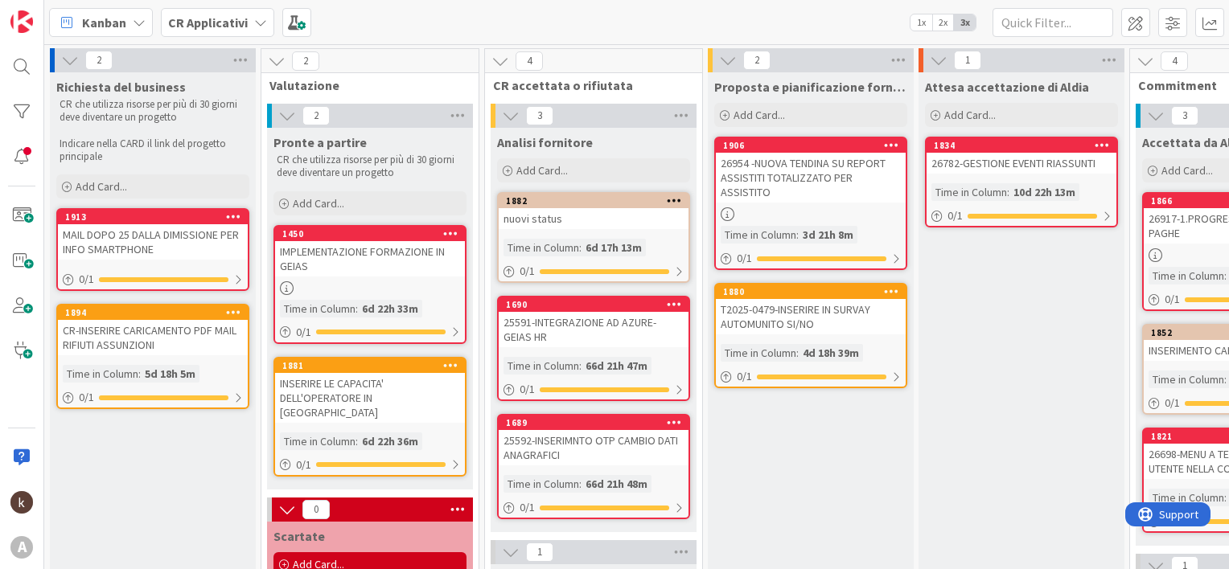
click at [158, 244] on div "MAIL DOPO 25 DALLA DIMISSIONE PER INFO SMARTPHONE" at bounding box center [153, 241] width 190 height 35
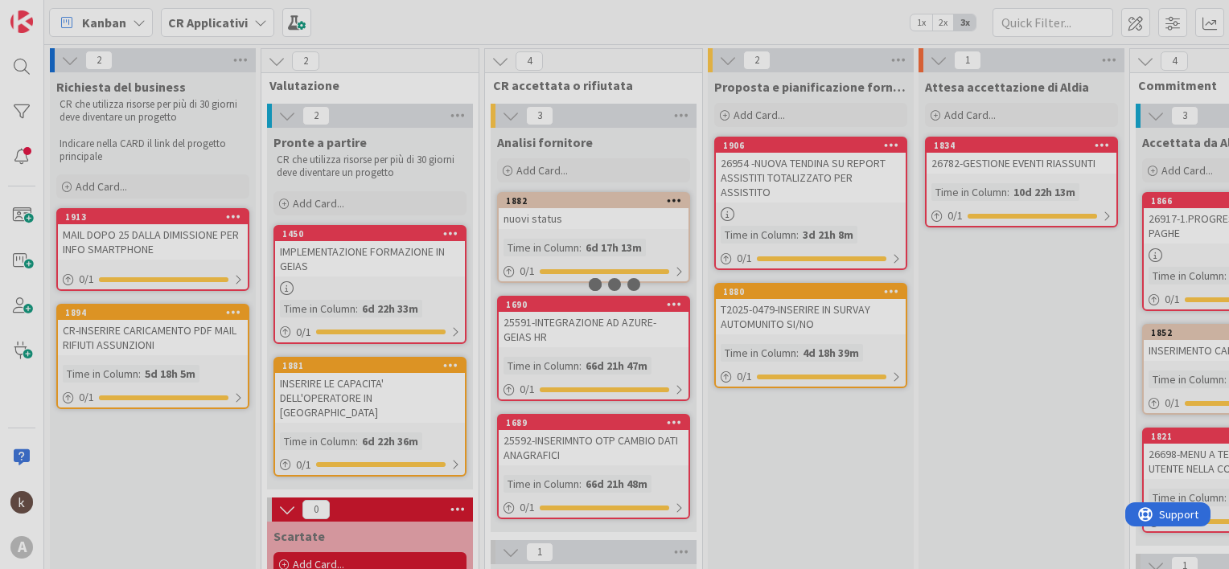
click at [158, 244] on div at bounding box center [614, 284] width 1229 height 569
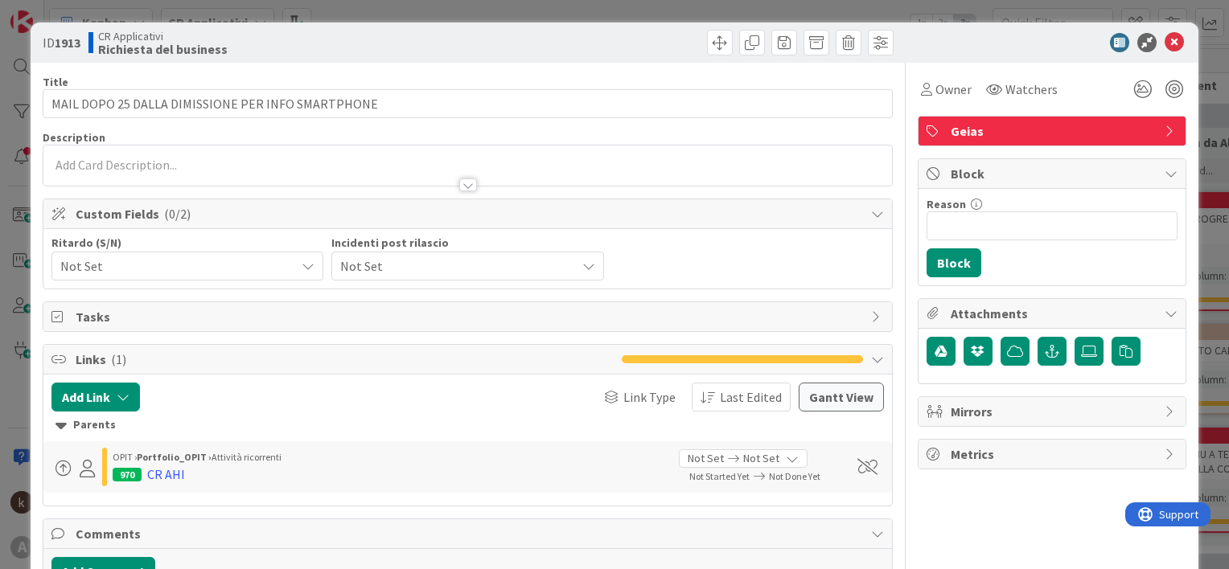
click at [133, 169] on div at bounding box center [467, 177] width 848 height 17
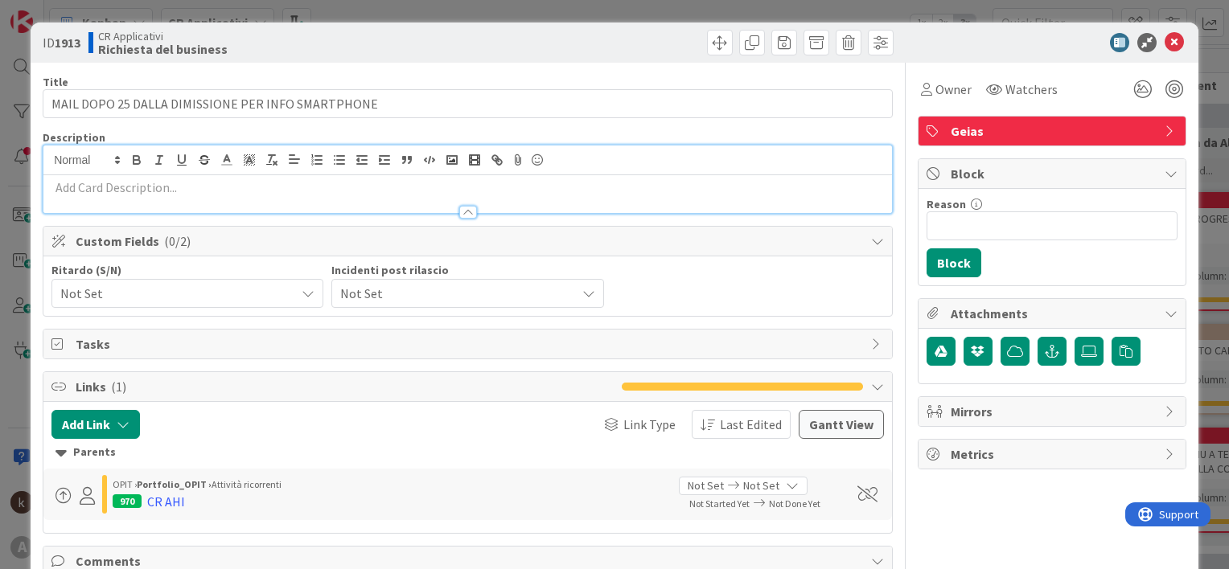
click at [125, 191] on p at bounding box center [467, 188] width 832 height 18
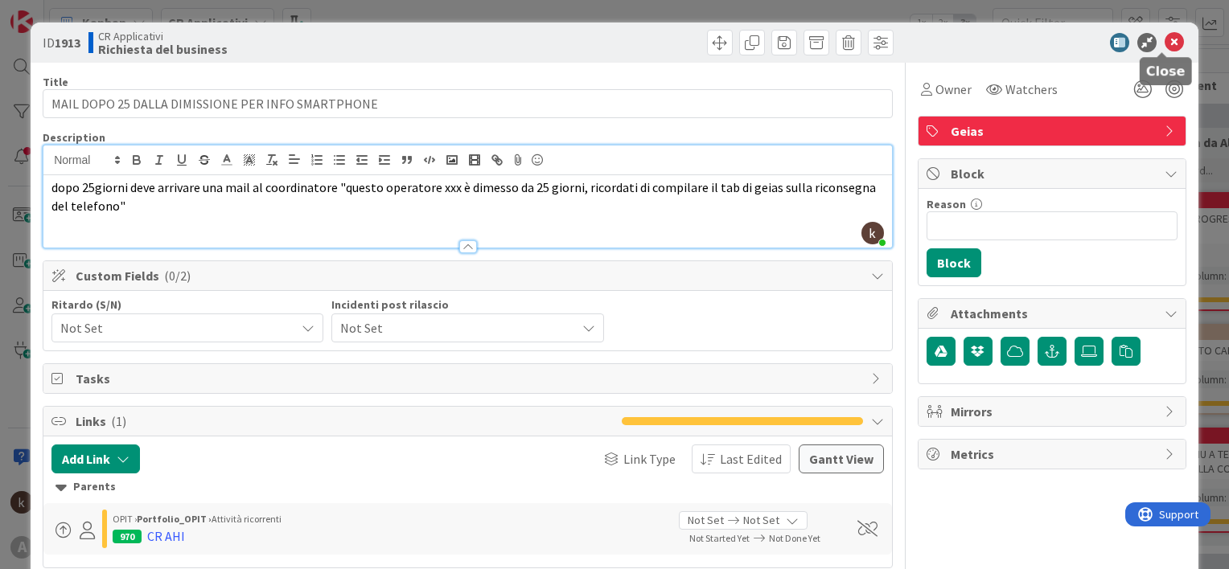
click at [1164, 41] on icon at bounding box center [1173, 42] width 19 height 19
